Goal: Information Seeking & Learning: Learn about a topic

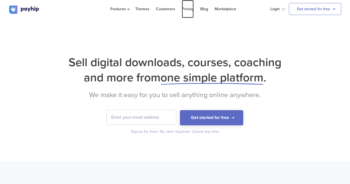
click at [189, 10] on link "Pricing" at bounding box center [188, 9] width 12 height 18
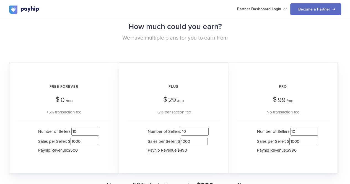
scroll to position [553, 0]
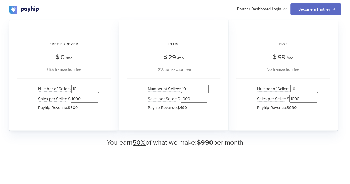
click at [90, 88] on input "10" at bounding box center [85, 88] width 28 height 7
click at [101, 138] on div "How much could you earn? We have multiple plans for you to earn from Free Forev…" at bounding box center [175, 62] width 332 height 170
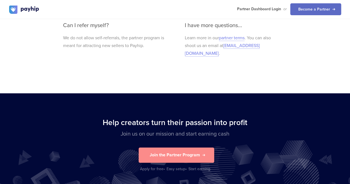
scroll to position [1229, 0]
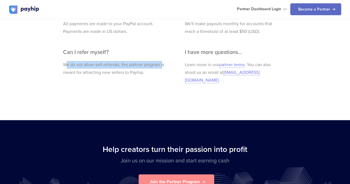
drag, startPoint x: 65, startPoint y: 64, endPoint x: 163, endPoint y: 58, distance: 97.9
click at [163, 58] on div "How do you calculate commissions? Let's say you refer 10 people to Payhip. They…" at bounding box center [114, 18] width 111 height 144
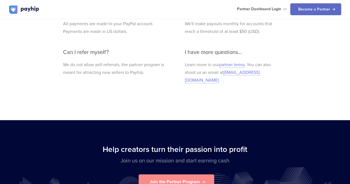
click at [164, 51] on h3 "Can I refer myself?" at bounding box center [114, 52] width 102 height 6
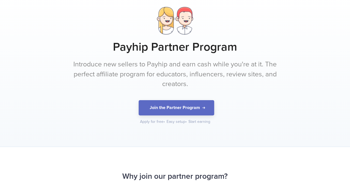
scroll to position [0, 0]
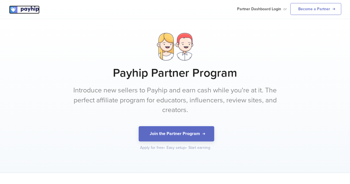
click at [13, 7] on img at bounding box center [24, 10] width 30 height 8
